Goal: Transaction & Acquisition: Purchase product/service

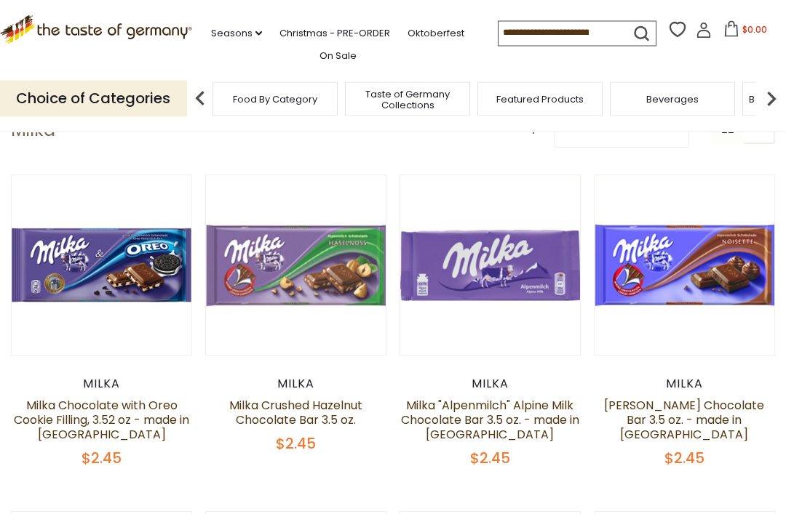
scroll to position [89, 0]
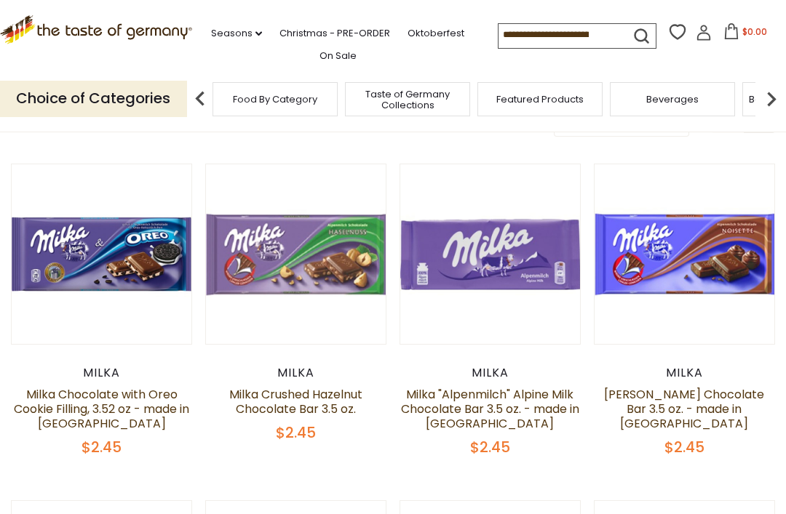
click at [99, 39] on button "Quick View" at bounding box center [101, 22] width 98 height 33
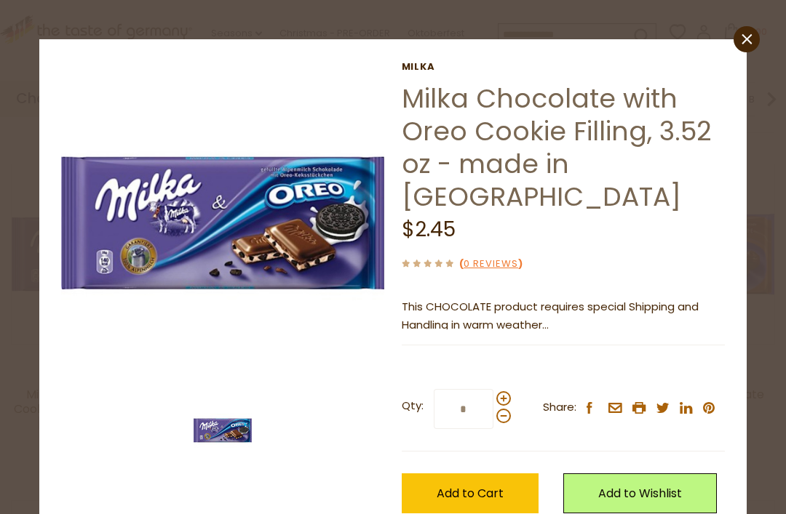
click at [497, 391] on span at bounding box center [503, 398] width 15 height 15
click at [493, 389] on input "*" at bounding box center [464, 409] width 60 height 40
type input "*"
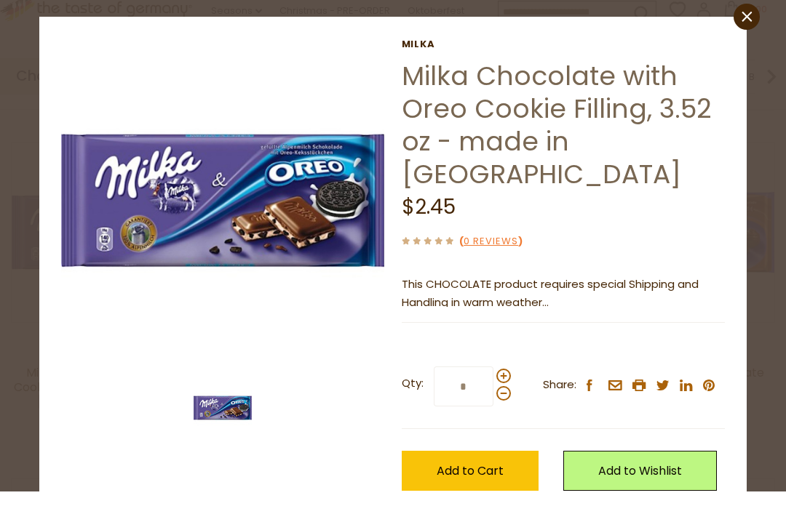
scroll to position [83, 0]
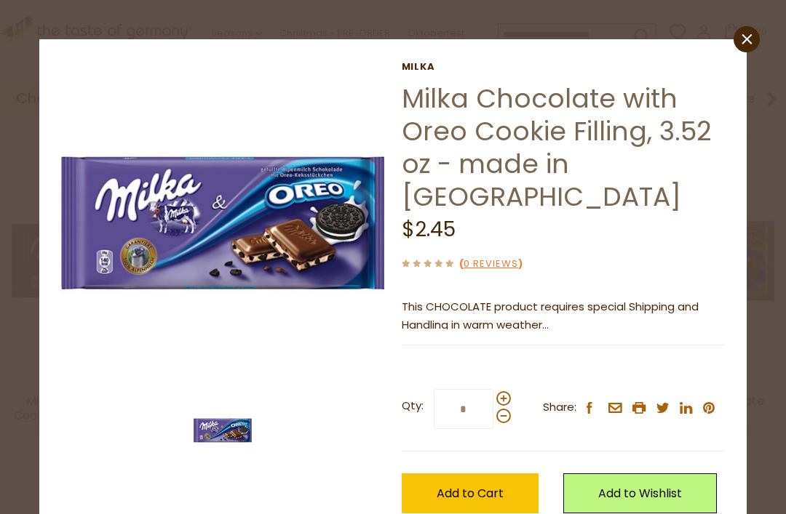
click at [735, 61] on div "close Milka Milka Chocolate with Oreo Cookie Filling, 3.52 oz - made in Germany…" at bounding box center [392, 312] width 707 height 547
click at [737, 39] on link "close" at bounding box center [746, 39] width 26 height 26
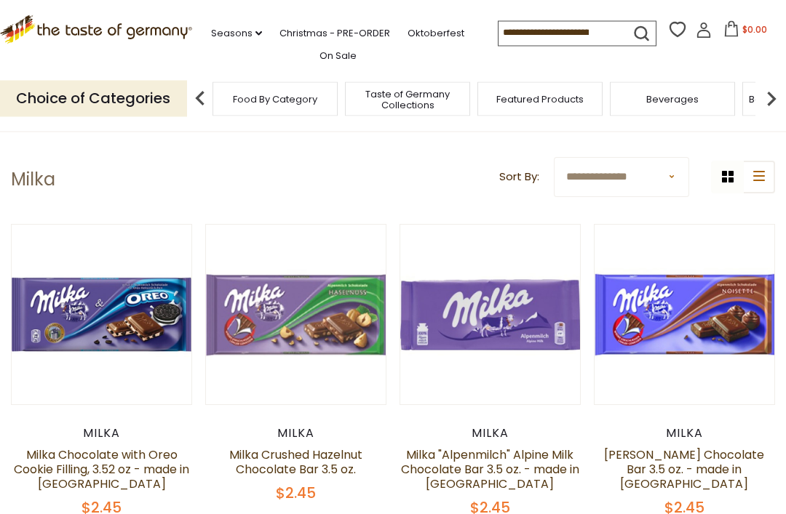
scroll to position [0, 0]
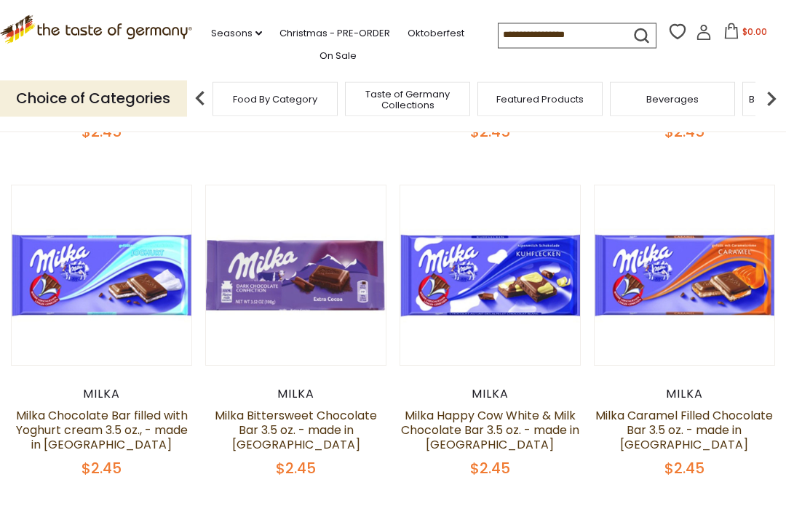
scroll to position [428, 0]
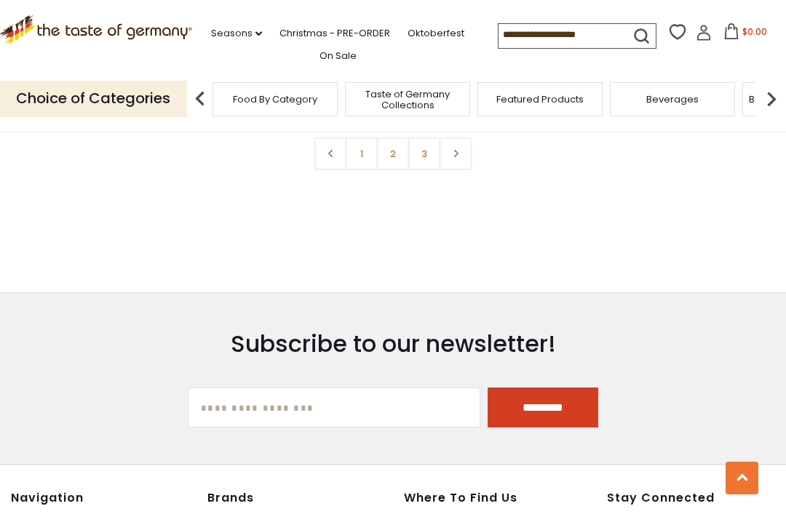
click at [376, 159] on link "1" at bounding box center [362, 153] width 33 height 33
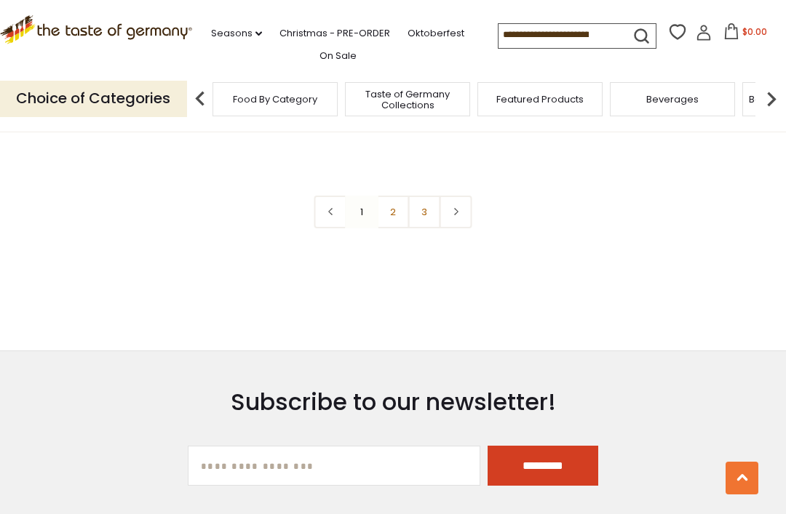
click at [406, 213] on link "2" at bounding box center [393, 212] width 33 height 33
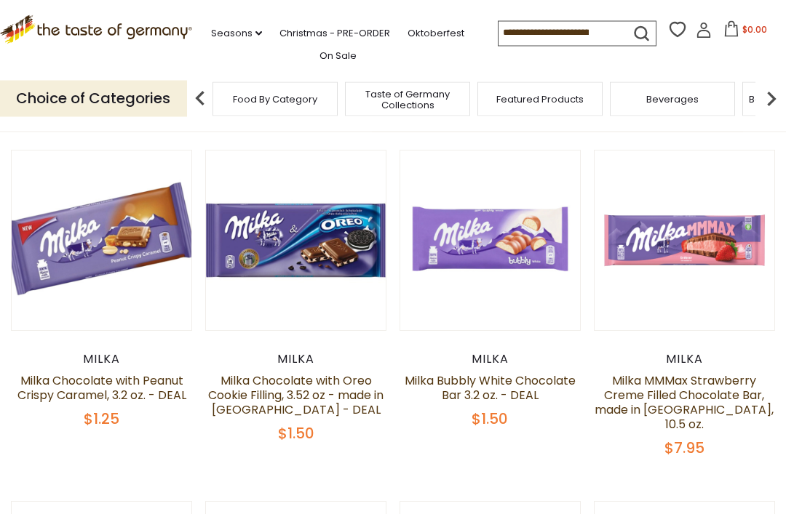
scroll to position [109, 0]
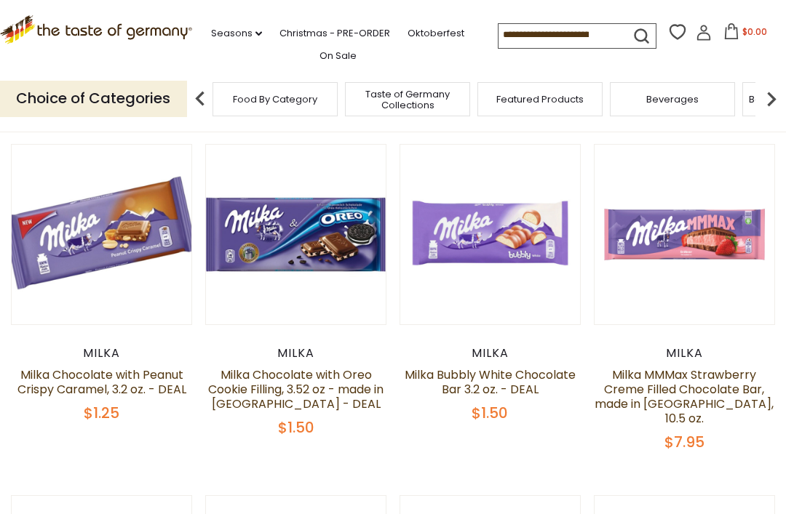
click at [323, 359] on div "Milka" at bounding box center [295, 353] width 181 height 15
click at [341, 395] on link "Milka Chocolate with Oreo Cookie Filling, 3.52 oz - made in [GEOGRAPHIC_DATA] -…" at bounding box center [295, 390] width 175 height 46
click at [335, 191] on link at bounding box center [295, 234] width 151 height 151
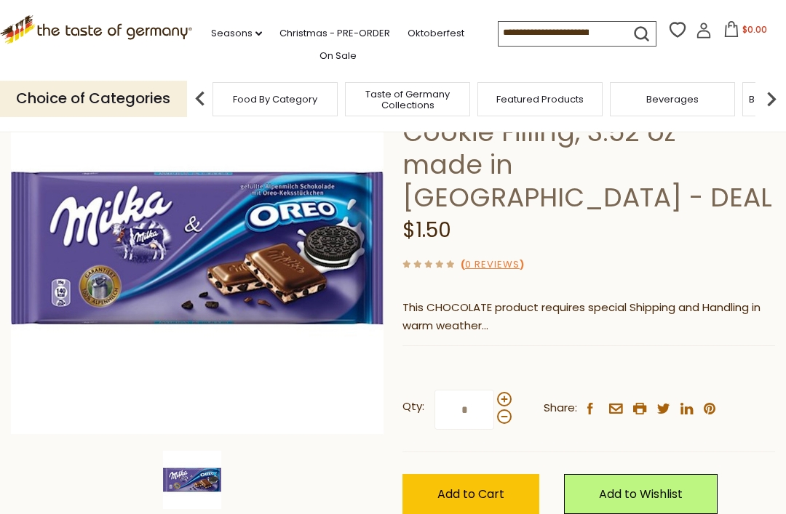
scroll to position [167, 0]
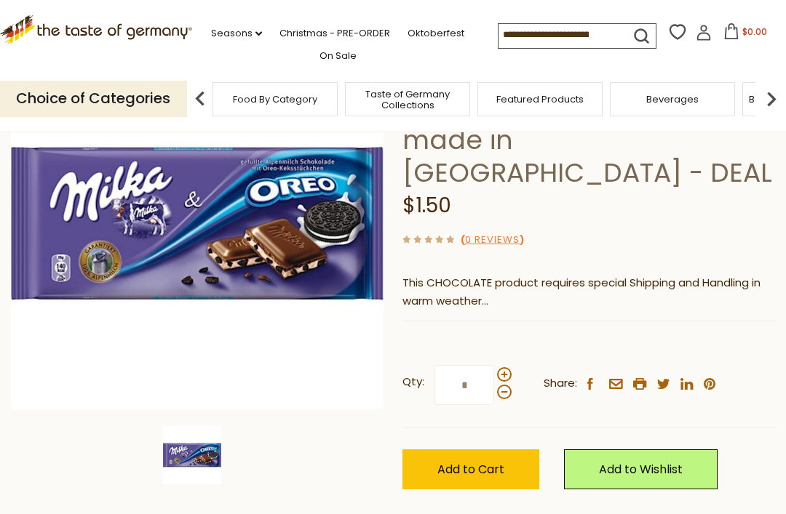
click at [489, 461] on span "Add to Cart" at bounding box center [470, 469] width 67 height 17
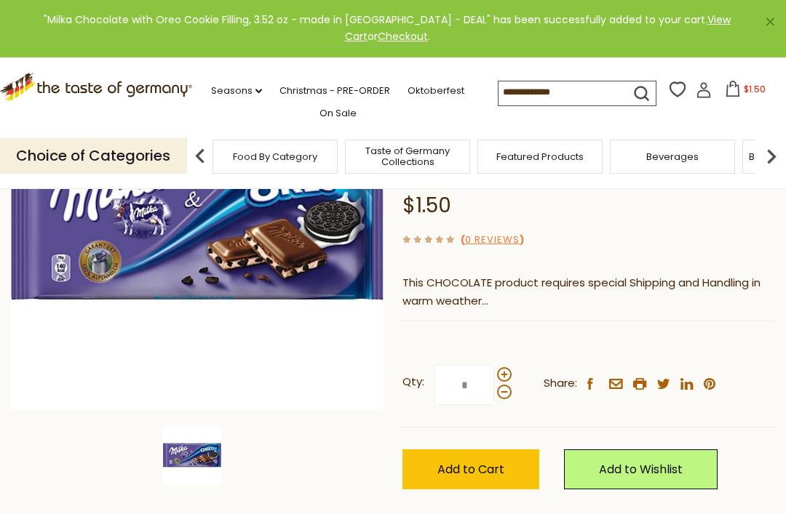
click at [726, 81] on icon at bounding box center [732, 89] width 13 height 16
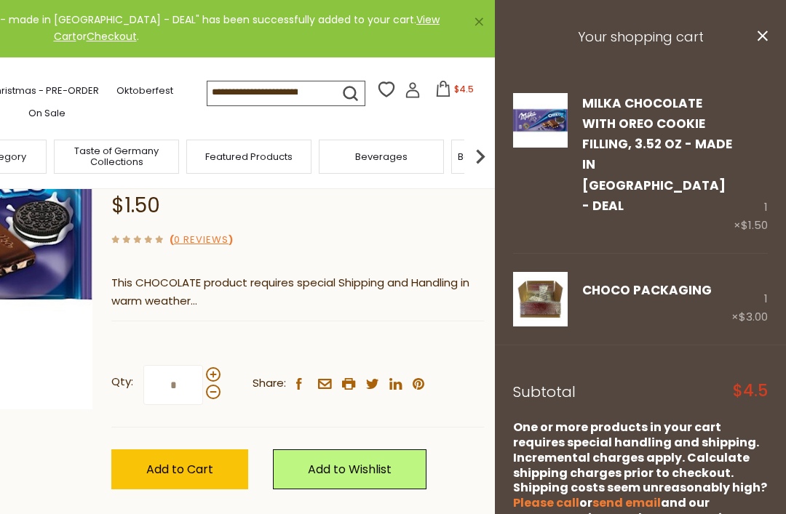
click at [682, 420] on div "One or more products in your cart requires special handling and shipping. Incre…" at bounding box center [640, 473] width 255 height 106
click at [770, 255] on div "CHOCO Packaging Edit 1 × $3.00" at bounding box center [640, 299] width 291 height 91
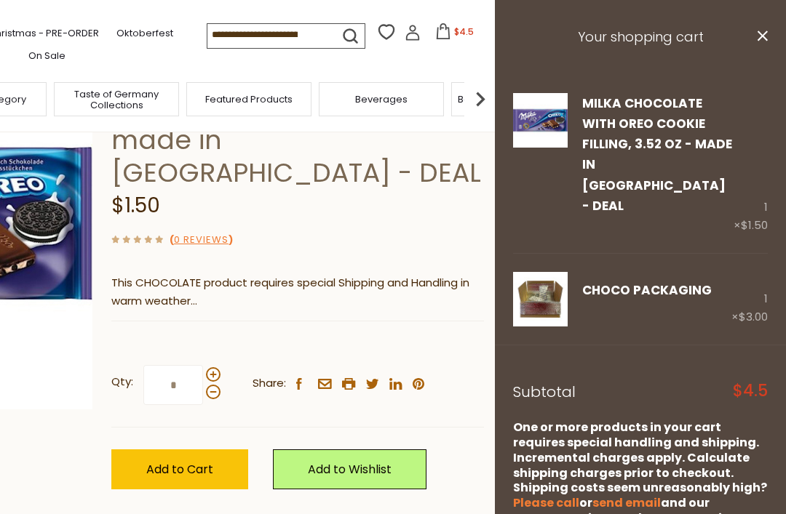
click at [765, 272] on div "1 × $3.00" at bounding box center [749, 299] width 36 height 55
click at [767, 254] on div "CHOCO Packaging Edit 1 × $3.00" at bounding box center [640, 299] width 291 height 91
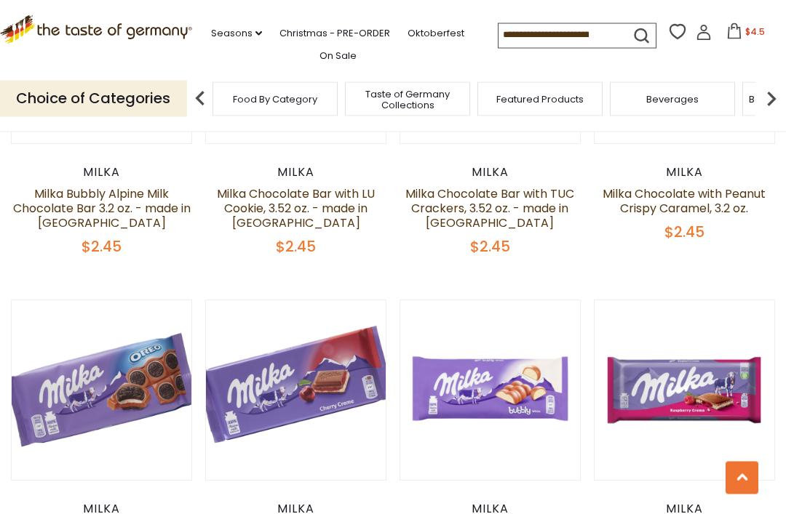
scroll to position [1292, 0]
